Goal: Communication & Community: Answer question/provide support

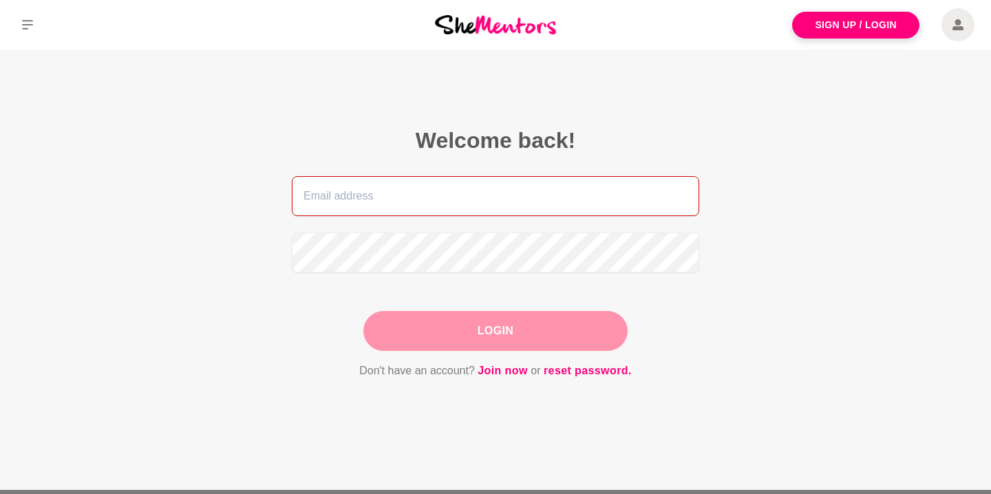
type input "[PERSON_NAME][EMAIL_ADDRESS][DOMAIN_NAME]"
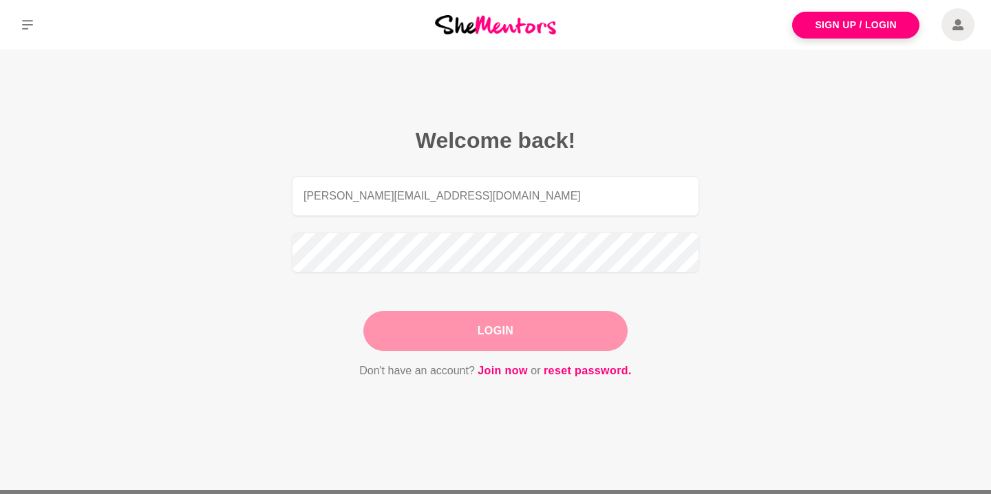
click at [502, 336] on div "Login" at bounding box center [495, 331] width 264 height 40
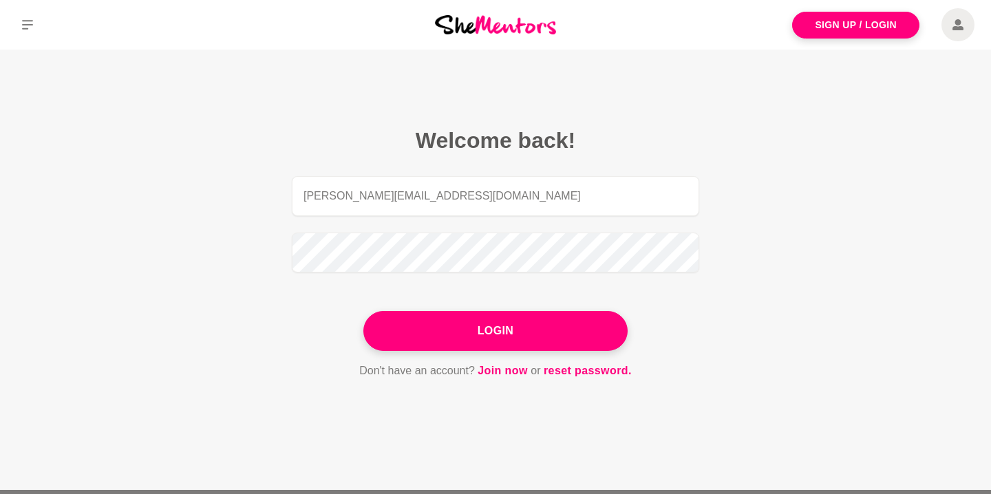
click at [502, 336] on button "Login" at bounding box center [495, 331] width 264 height 40
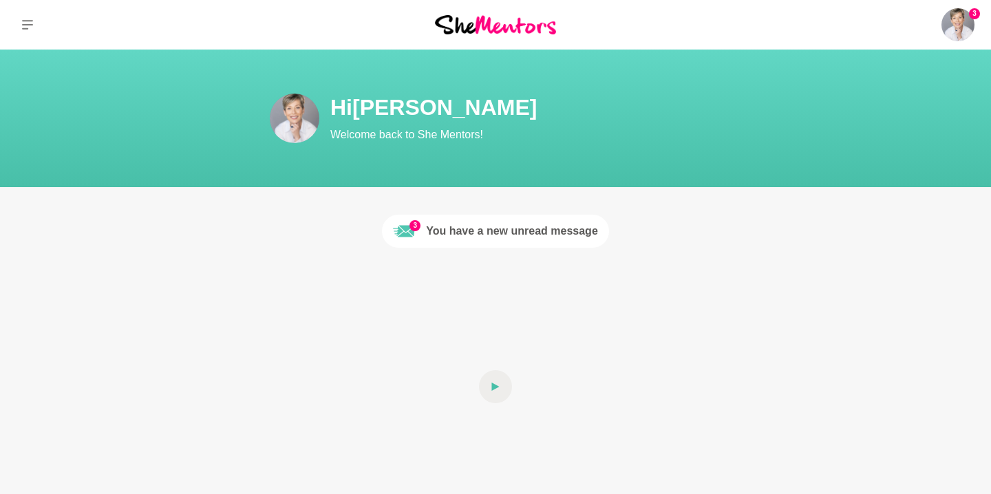
click at [493, 226] on div "You have a new unread message" at bounding box center [512, 231] width 172 height 17
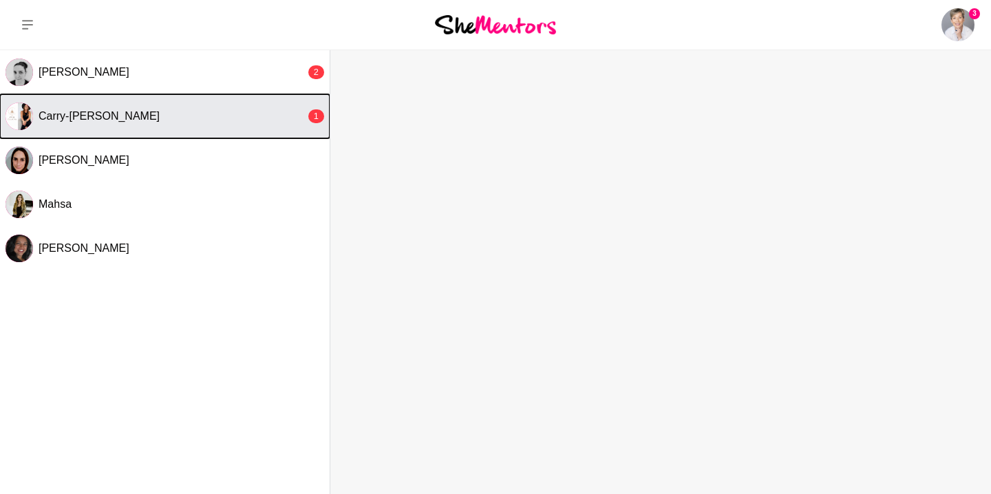
click at [213, 123] on button "Carry-[PERSON_NAME] 1" at bounding box center [165, 116] width 330 height 44
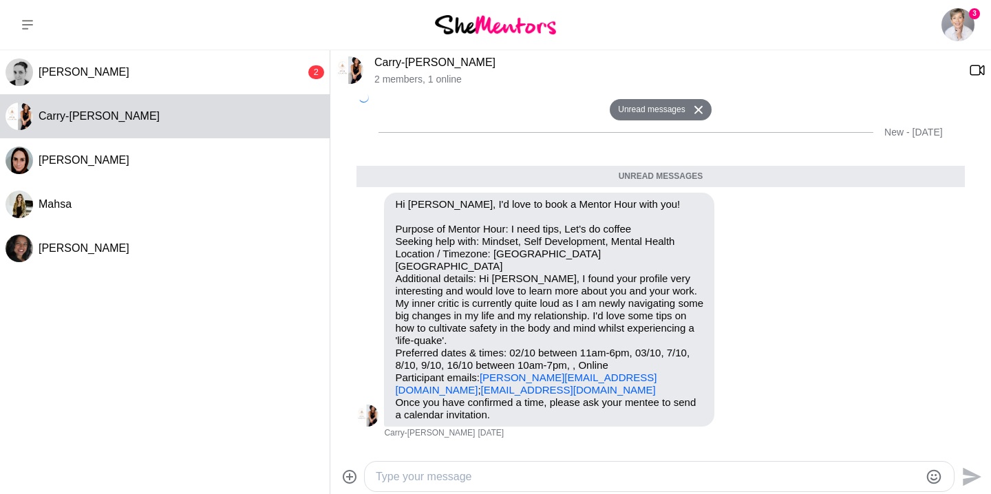
scroll to position [522, 0]
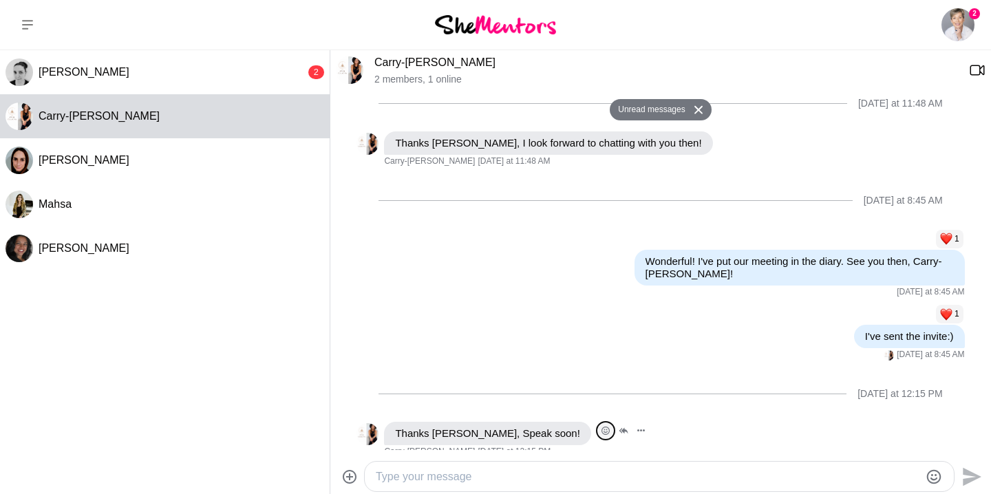
click at [604, 429] on icon "Open Reaction Selector" at bounding box center [606, 431] width 4 height 4
click at [465, 395] on div "Select Reaction: Heart" at bounding box center [464, 401] width 12 height 12
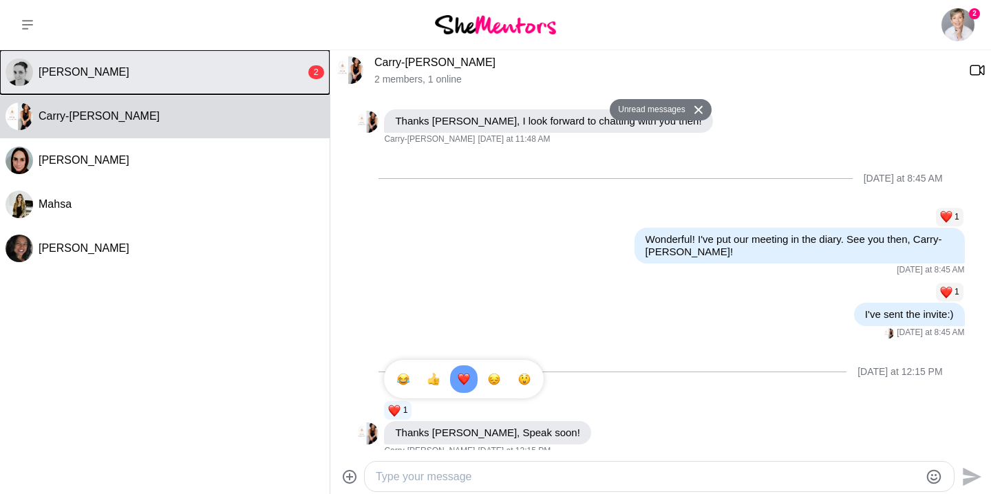
click at [195, 72] on div "[PERSON_NAME]" at bounding box center [172, 72] width 267 height 14
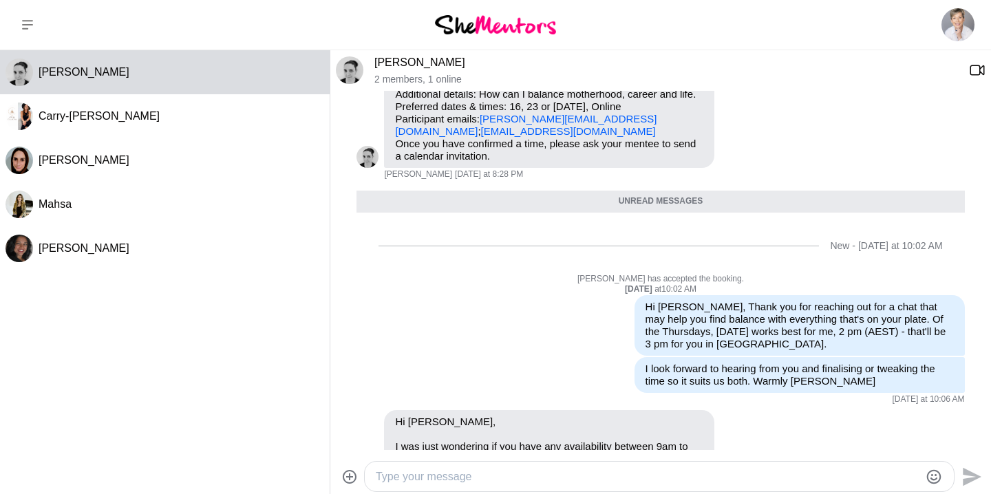
scroll to position [264, 0]
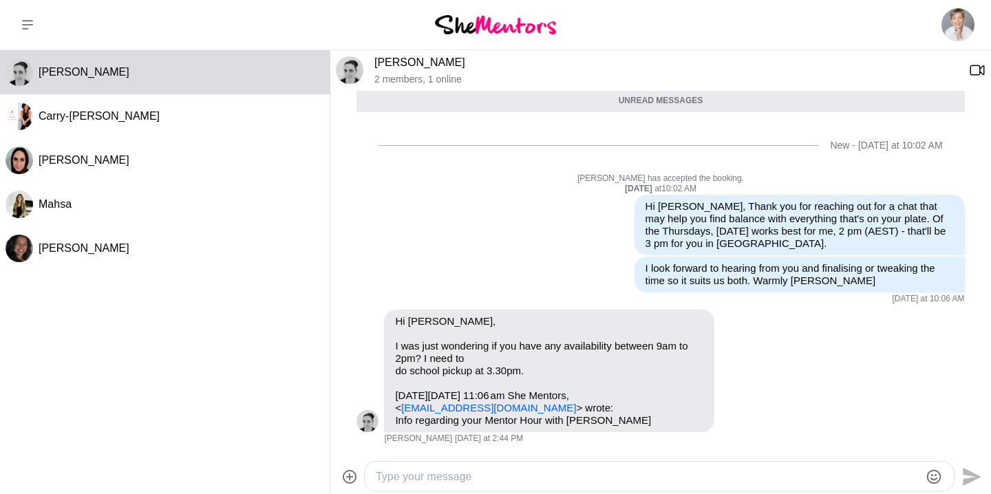
click at [489, 476] on textarea "Type your message" at bounding box center [648, 477] width 544 height 17
click at [547, 479] on textarea "Yes, That's absolutely fine. 9:00 a.m. (AEST) is also good on that day." at bounding box center [648, 477] width 544 height 17
click at [557, 479] on textarea "Yes, That's absolutely fine. 9:00 am. (AEST) is also good on that day." at bounding box center [648, 477] width 544 height 17
click at [405, 476] on textarea "Yes, That's absolutely fine. 9:00 am (AEST) is also good on that day." at bounding box center [648, 477] width 544 height 17
click at [729, 480] on textarea "Yes, that's absolutely fine. 9:00 am (AEST) is also good on that day." at bounding box center [648, 477] width 544 height 17
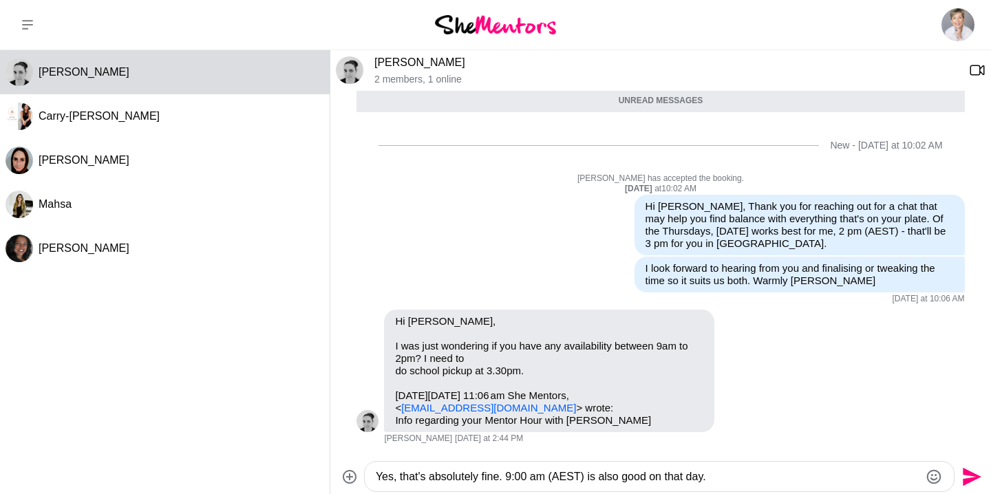
click at [655, 476] on textarea "Yes, that's absolutely fine. 9:00 am (AEST) is also good on that day." at bounding box center [648, 477] width 544 height 17
click at [768, 476] on textarea "Yes, that's absolutely fine. 9:00 am (AEST) is also good for me on that day." at bounding box center [648, 477] width 544 height 17
type textarea "Yes, that's absolutely fine. 9:00 am (AEST) is also good for me on that day, if…"
click at [970, 474] on icon "Send" at bounding box center [972, 476] width 19 height 19
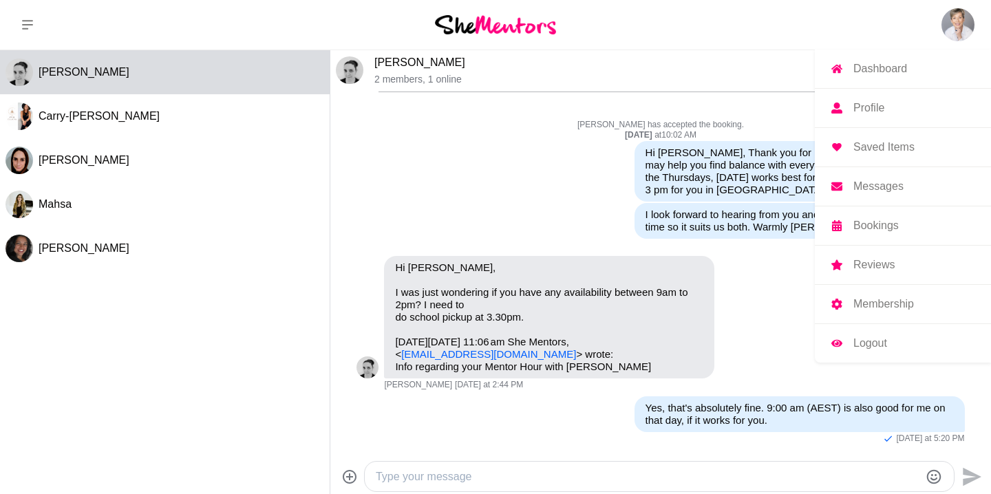
click at [867, 343] on p "Logout" at bounding box center [870, 343] width 34 height 11
